Goal: Information Seeking & Learning: Learn about a topic

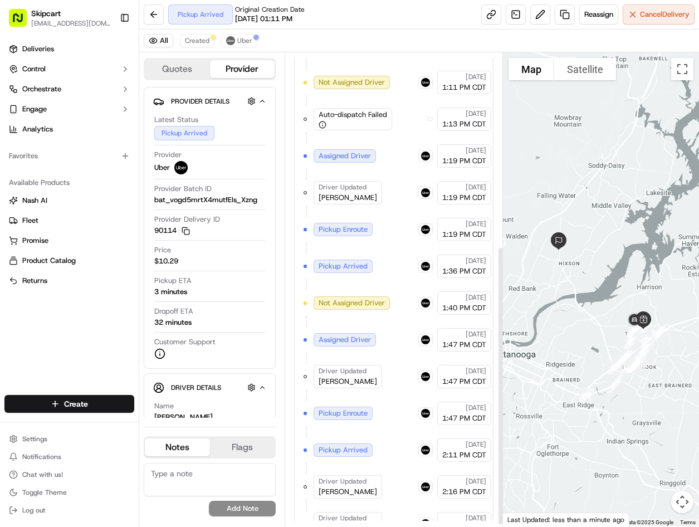
scroll to position [331, 0]
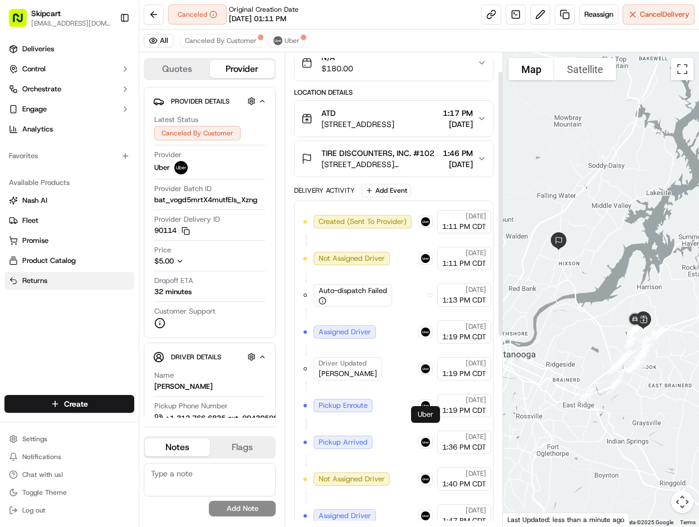
scroll to position [34, 0]
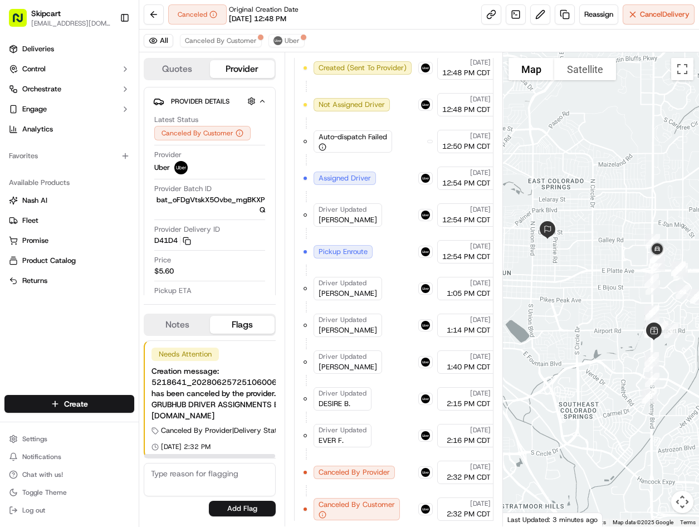
scroll to position [283, 0]
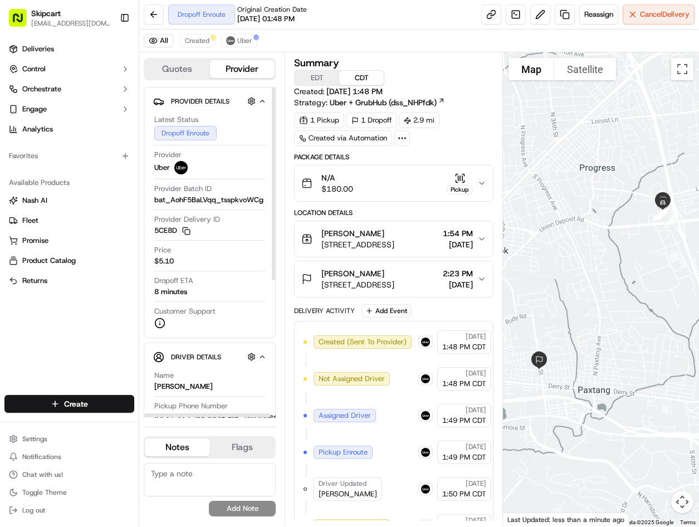
scroll to position [283, 0]
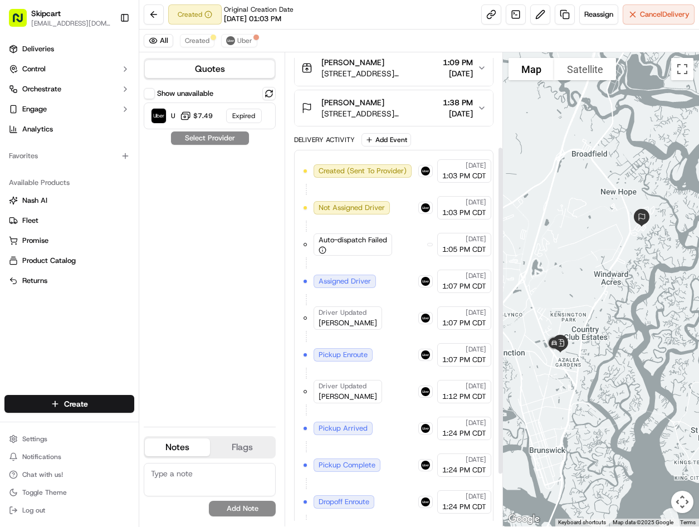
scroll to position [210, 0]
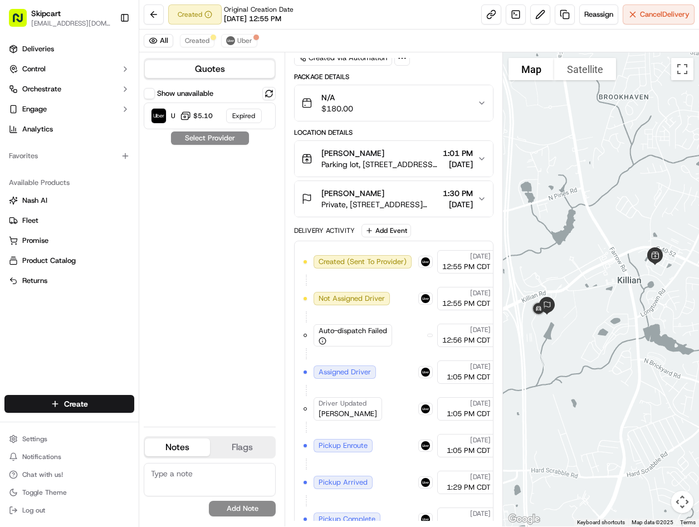
scroll to position [210, 0]
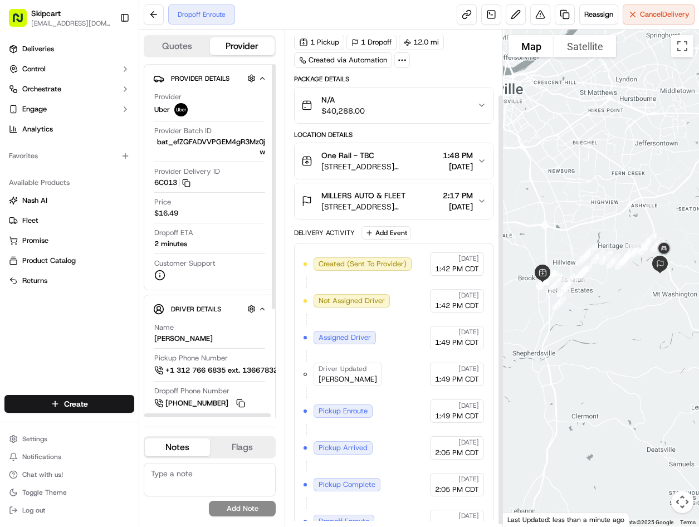
scroll to position [77, 0]
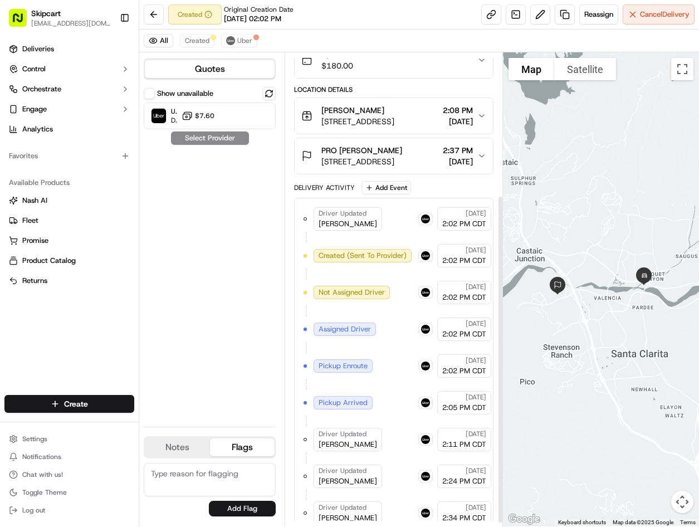
scroll to position [210, 0]
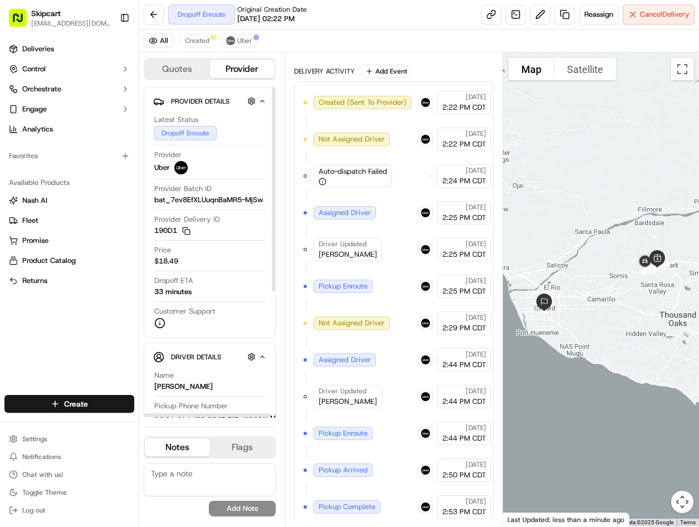
scroll to position [283, 0]
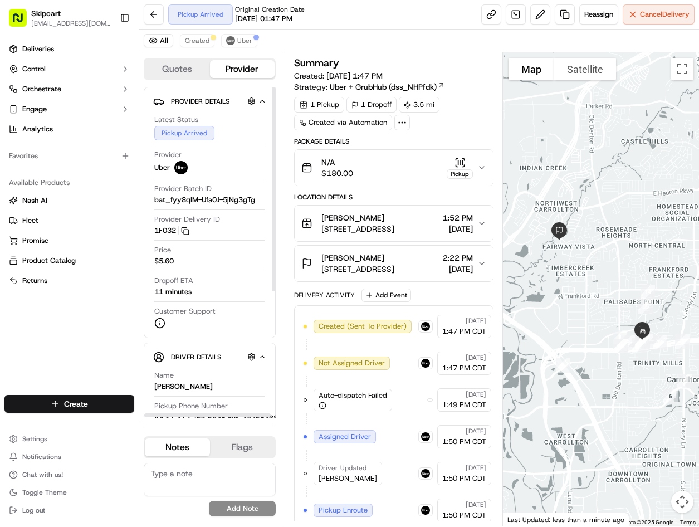
scroll to position [305, 0]
